Goal: Task Accomplishment & Management: Use online tool/utility

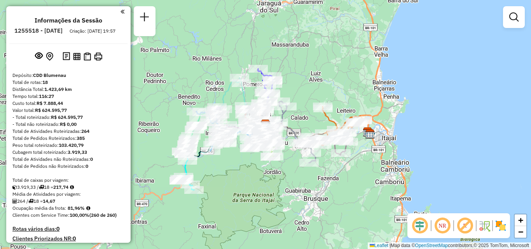
drag, startPoint x: 275, startPoint y: 210, endPoint x: 352, endPoint y: 142, distance: 103.0
click at [354, 152] on div "Janela de atendimento Grade de atendimento Capacidade Transportadoras Veículos …" at bounding box center [265, 124] width 531 height 249
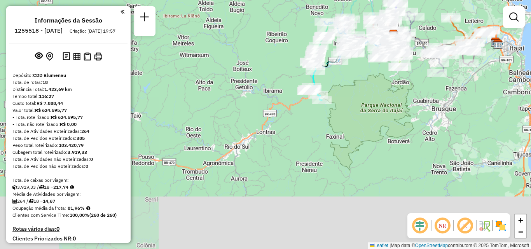
drag, startPoint x: 369, startPoint y: 93, endPoint x: 348, endPoint y: 126, distance: 39.1
click at [349, 125] on div "Janela de atendimento Grade de atendimento Capacidade Transportadoras Veículos …" at bounding box center [265, 124] width 531 height 249
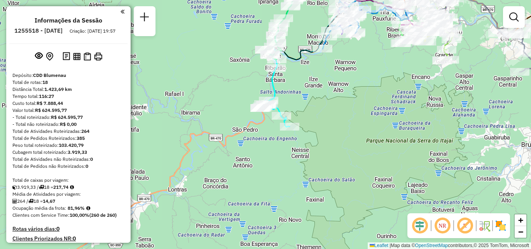
drag, startPoint x: 350, startPoint y: 105, endPoint x: 341, endPoint y: 144, distance: 40.7
click at [341, 144] on div "Janela de atendimento Grade de atendimento Capacidade Transportadoras Veículos …" at bounding box center [265, 124] width 531 height 249
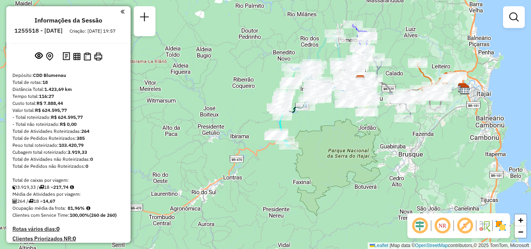
drag, startPoint x: 330, startPoint y: 129, endPoint x: 322, endPoint y: 141, distance: 14.0
click at [322, 141] on div "Janela de atendimento Grade de atendimento Capacidade Transportadoras Veículos …" at bounding box center [265, 124] width 531 height 249
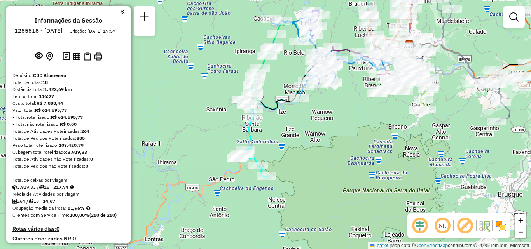
drag, startPoint x: 385, startPoint y: 138, endPoint x: 353, endPoint y: 198, distance: 68.2
click at [354, 198] on div "Janela de atendimento Grade de atendimento Capacidade Transportadoras Veículos …" at bounding box center [265, 124] width 531 height 249
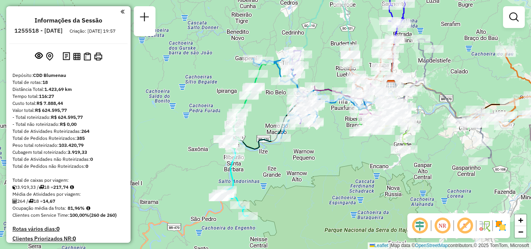
click at [385, 188] on div "Janela de atendimento Grade de atendimento Capacidade Transportadoras Veículos …" at bounding box center [265, 124] width 531 height 249
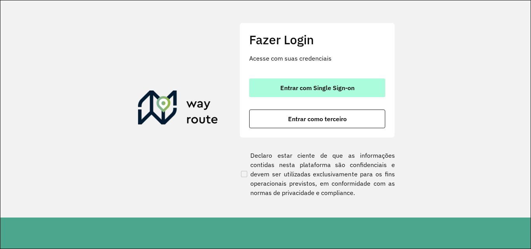
click at [334, 88] on span "Entrar com Single Sign-on" at bounding box center [317, 88] width 74 height 6
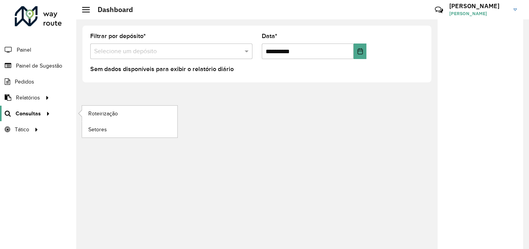
click at [41, 110] on div at bounding box center [47, 114] width 12 height 8
click at [138, 111] on link "Roteirização" at bounding box center [129, 114] width 95 height 16
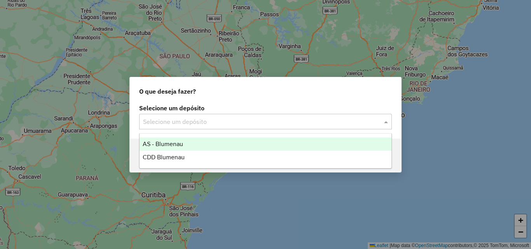
click at [222, 125] on input "text" at bounding box center [257, 121] width 229 height 9
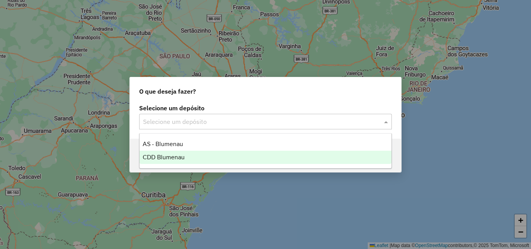
click at [185, 156] on div "CDD Blumenau" at bounding box center [266, 157] width 252 height 13
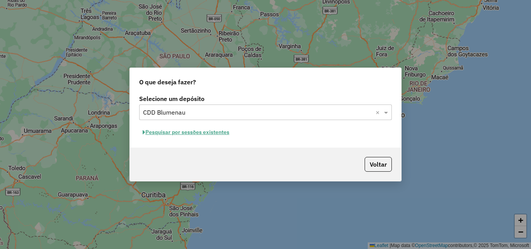
click at [196, 133] on button "Pesquisar por sessões existentes" at bounding box center [186, 132] width 94 height 12
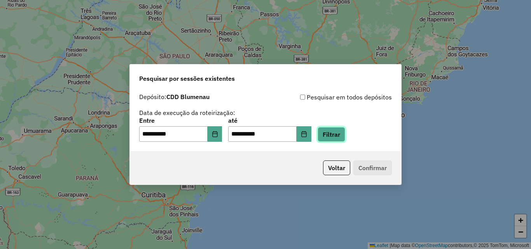
click at [345, 135] on button "Filtrar" at bounding box center [332, 134] width 28 height 15
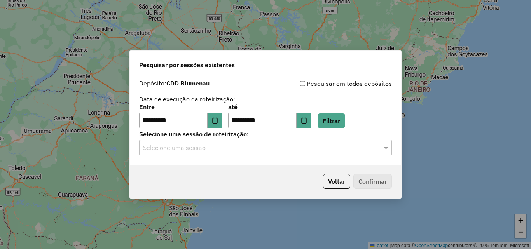
click at [275, 152] on input "text" at bounding box center [257, 147] width 229 height 9
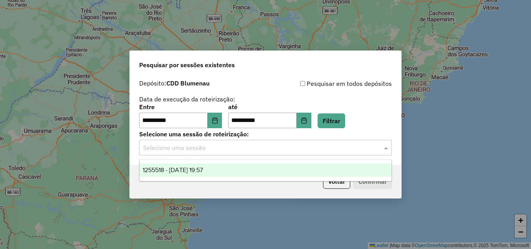
click at [220, 171] on div "1255518 - 29/08/2025 19:57" at bounding box center [266, 170] width 252 height 13
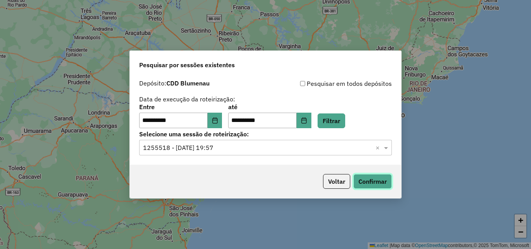
click at [376, 181] on button "Confirmar" at bounding box center [372, 181] width 38 height 15
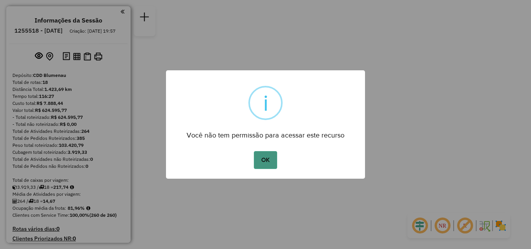
click at [270, 155] on button "OK" at bounding box center [265, 160] width 23 height 18
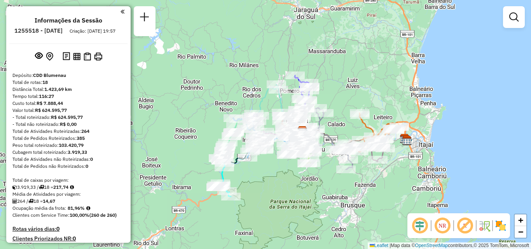
drag, startPoint x: 360, startPoint y: 178, endPoint x: 357, endPoint y: 174, distance: 5.3
click at [361, 178] on div "Rota 14 - Placa IZC5B48 92805256 - VALDIR DOS SANTOS Janela de atendimento Grad…" at bounding box center [265, 124] width 531 height 249
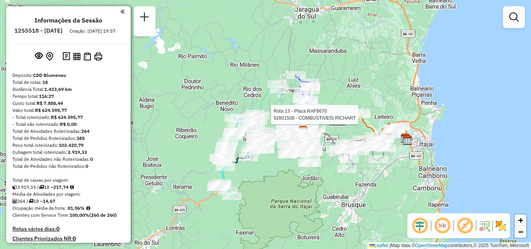
select select "**********"
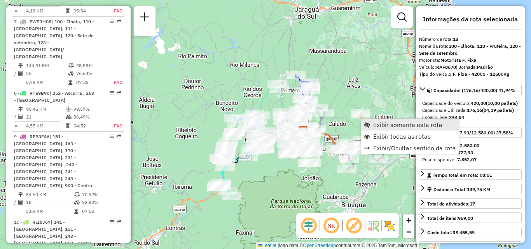
scroll to position [909, 0]
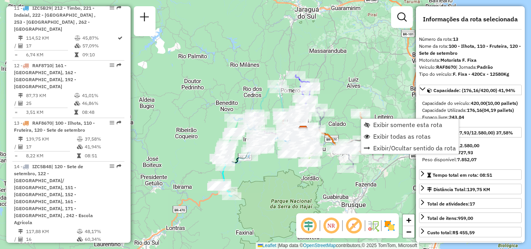
click at [330, 94] on div "Janela de atendimento Grade de atendimento Capacidade Transportadoras Veículos …" at bounding box center [265, 124] width 531 height 249
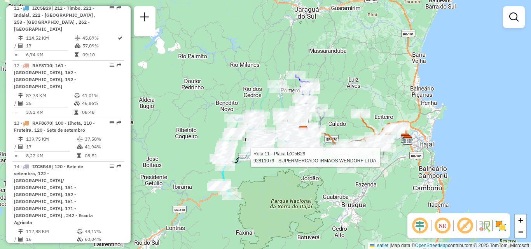
select select "**********"
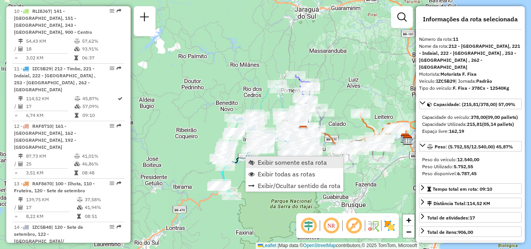
scroll to position [808, 0]
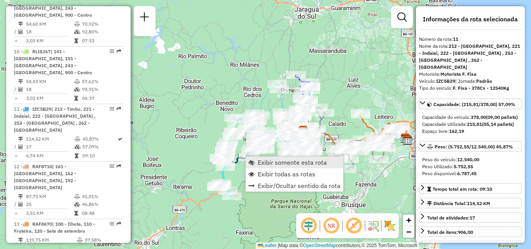
click at [282, 161] on span "Exibir somente esta rota" at bounding box center [292, 162] width 69 height 6
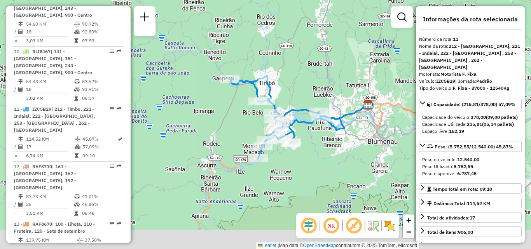
drag, startPoint x: 282, startPoint y: 159, endPoint x: 312, endPoint y: 129, distance: 42.6
click at [312, 129] on div "Janela de atendimento Grade de atendimento Capacidade Transportadoras Veículos …" at bounding box center [265, 124] width 531 height 249
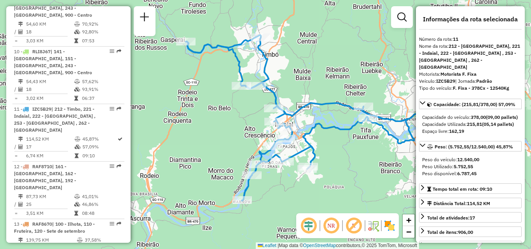
drag, startPoint x: 312, startPoint y: 142, endPoint x: 339, endPoint y: 175, distance: 42.5
click at [339, 175] on div "Janela de atendimento Grade de atendimento Capacidade Transportadoras Veículos …" at bounding box center [265, 124] width 531 height 249
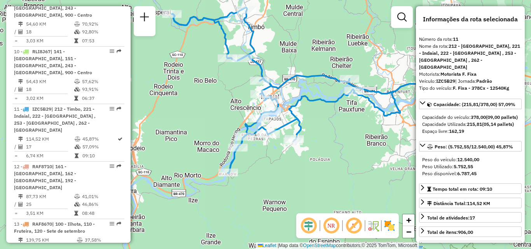
drag, startPoint x: 187, startPoint y: 133, endPoint x: 166, endPoint y: 98, distance: 41.2
click at [166, 98] on div "Janela de atendimento Grade de atendimento Capacidade Transportadoras Veículos …" at bounding box center [265, 124] width 531 height 249
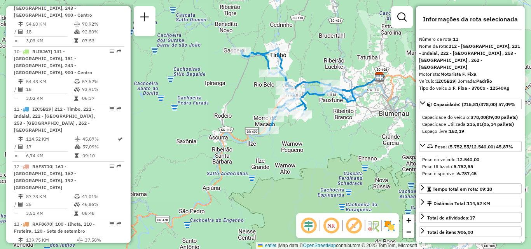
drag, startPoint x: 234, startPoint y: 89, endPoint x: 217, endPoint y: 100, distance: 20.1
click at [217, 100] on div "Janela de atendimento Grade de atendimento Capacidade Transportadoras Veículos …" at bounding box center [265, 124] width 531 height 249
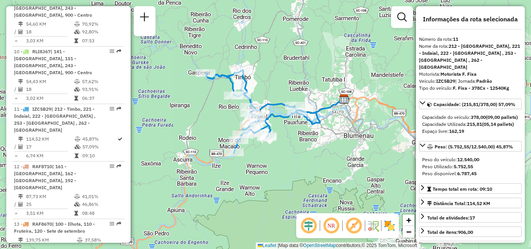
drag, startPoint x: 230, startPoint y: 111, endPoint x: 209, endPoint y: 122, distance: 23.5
click at [209, 122] on div "Janela de atendimento Grade de atendimento Capacidade Transportadoras Veículos …" at bounding box center [265, 124] width 531 height 249
